Goal: Task Accomplishment & Management: Manage account settings

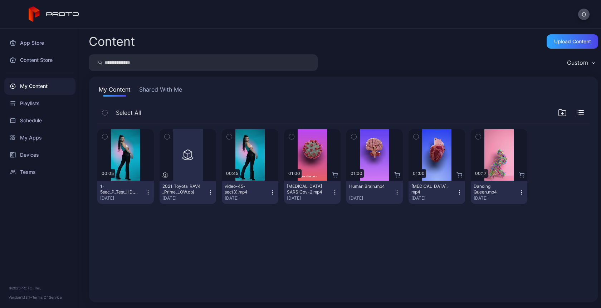
click at [45, 13] on icon at bounding box center [54, 14] width 51 height 16
click at [32, 9] on icon at bounding box center [34, 11] width 11 height 11
click at [74, 12] on icon at bounding box center [54, 14] width 51 height 16
click at [28, 44] on div "App Store" at bounding box center [39, 42] width 71 height 17
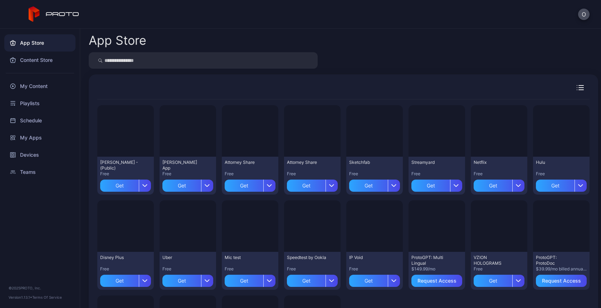
click at [57, 14] on icon at bounding box center [54, 14] width 51 height 16
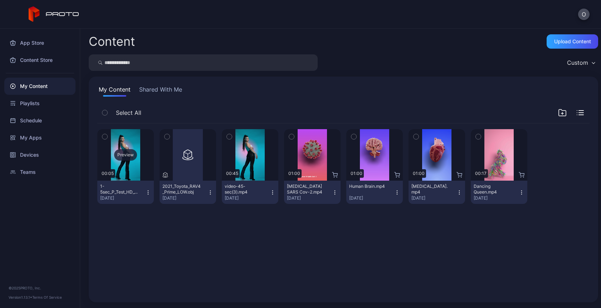
click at [126, 153] on div "Preview" at bounding box center [125, 154] width 23 height 11
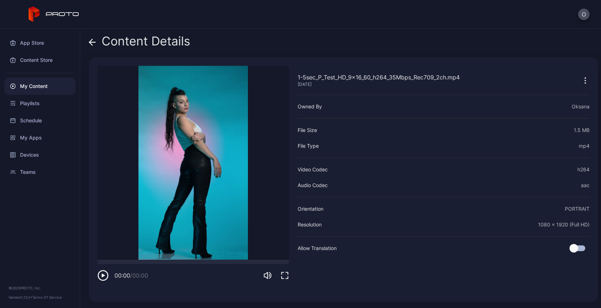
click at [92, 40] on icon at bounding box center [92, 42] width 7 height 7
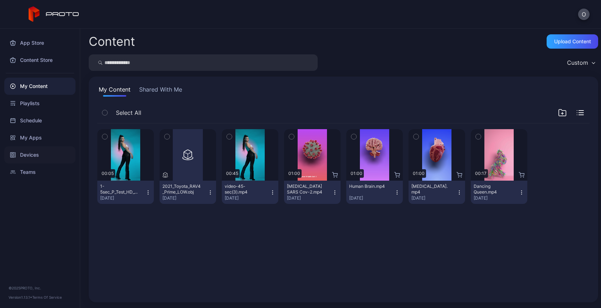
click at [23, 154] on div "Devices" at bounding box center [39, 154] width 71 height 17
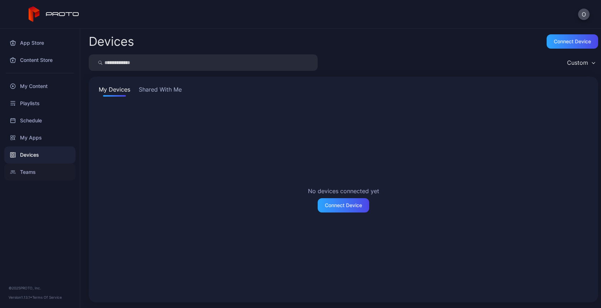
click at [29, 174] on div "Teams" at bounding box center [39, 171] width 71 height 17
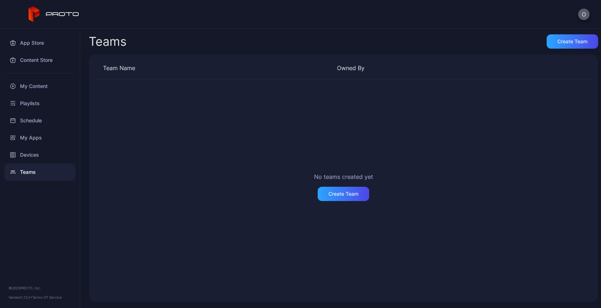
click at [587, 13] on button "O" at bounding box center [583, 14] width 11 height 11
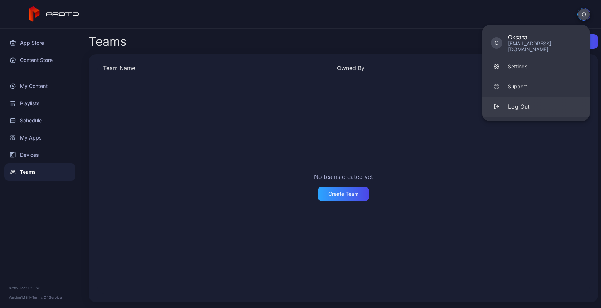
click at [519, 102] on div "Log Out" at bounding box center [519, 106] width 22 height 9
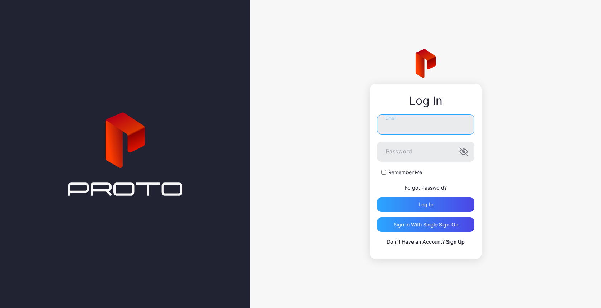
type input "**********"
